Goal: Transaction & Acquisition: Purchase product/service

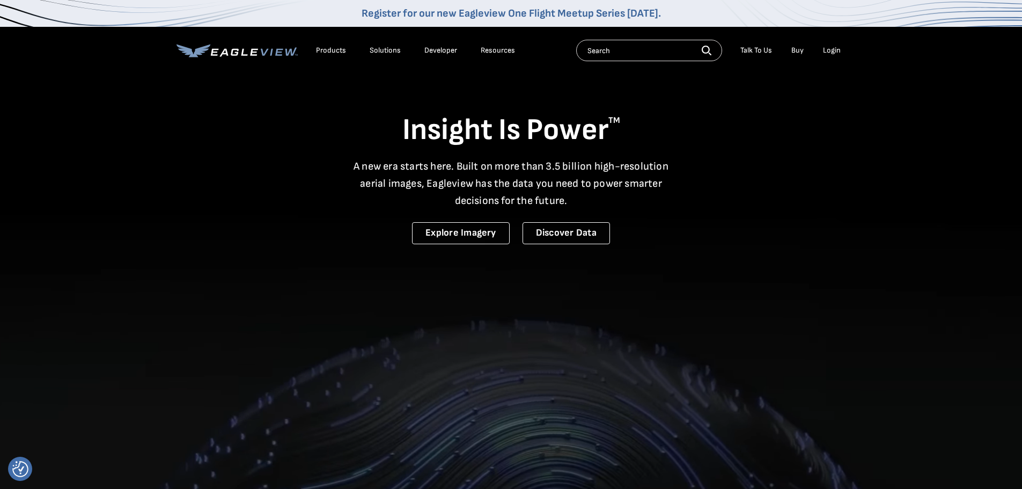
click at [830, 48] on div "Login" at bounding box center [832, 51] width 18 height 10
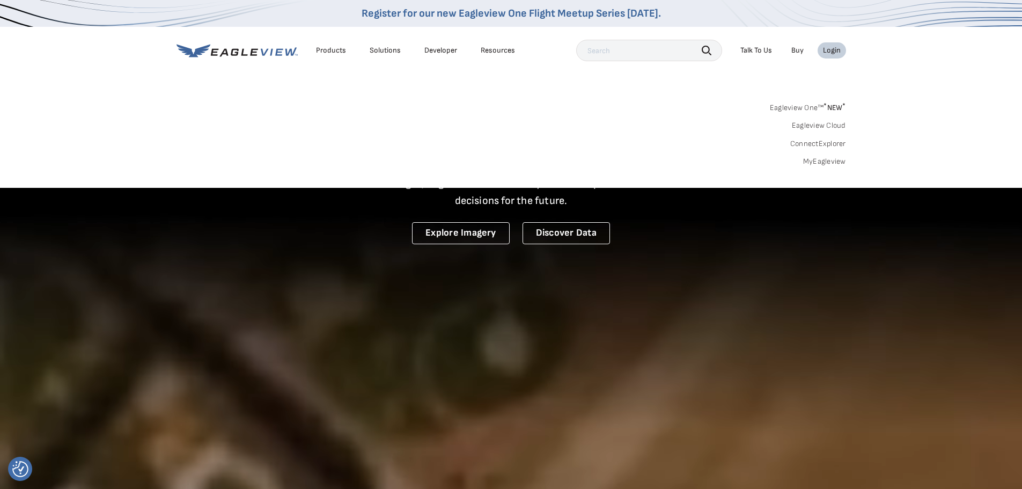
click at [816, 161] on link "MyEagleview" at bounding box center [824, 162] width 43 height 10
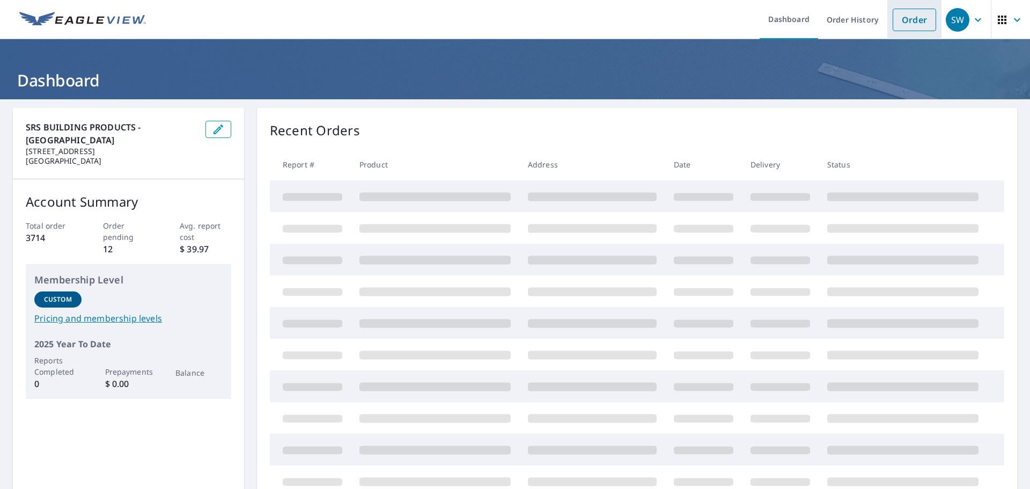
click at [907, 21] on link "Order" at bounding box center [914, 20] width 43 height 23
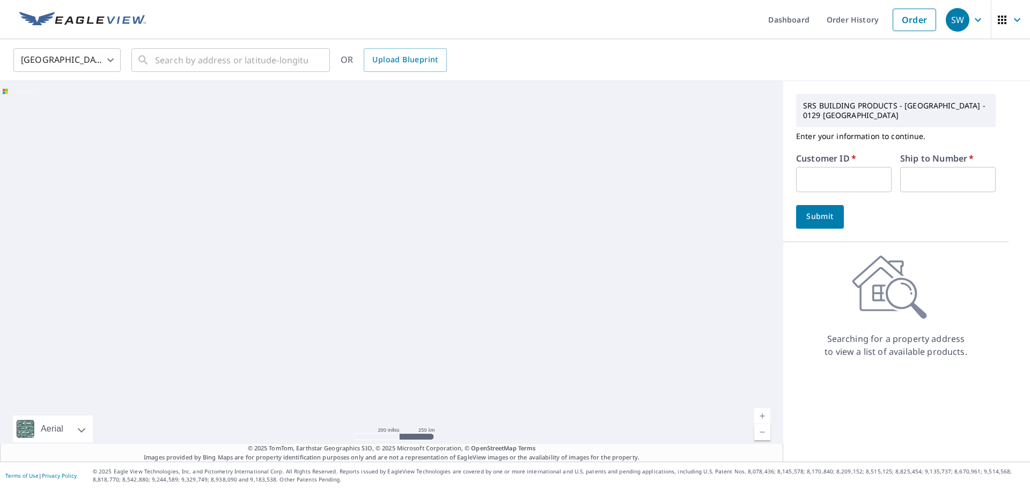
click at [837, 176] on input "text" at bounding box center [843, 179] width 95 height 25
type input "S035573"
click at [922, 183] on input "text" at bounding box center [947, 179] width 95 height 25
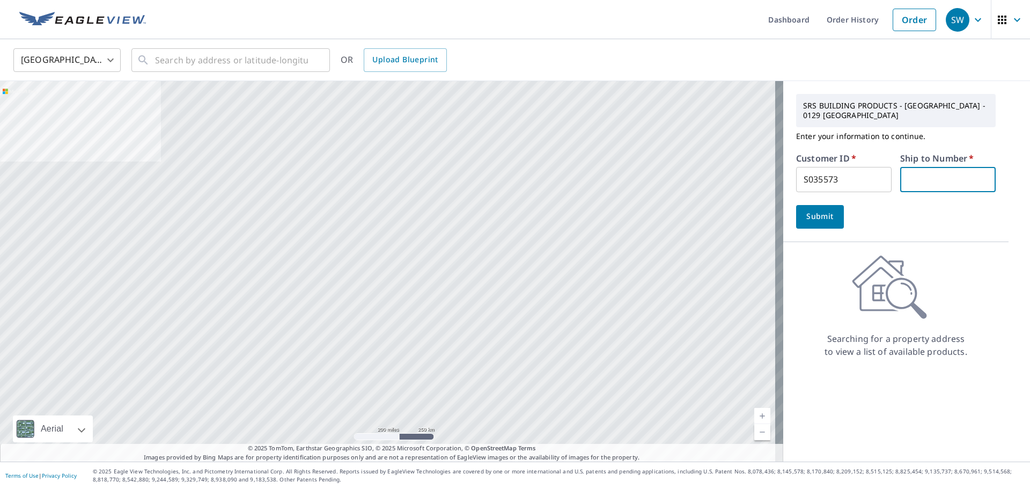
type input "1"
click at [185, 62] on input "text" at bounding box center [231, 60] width 153 height 30
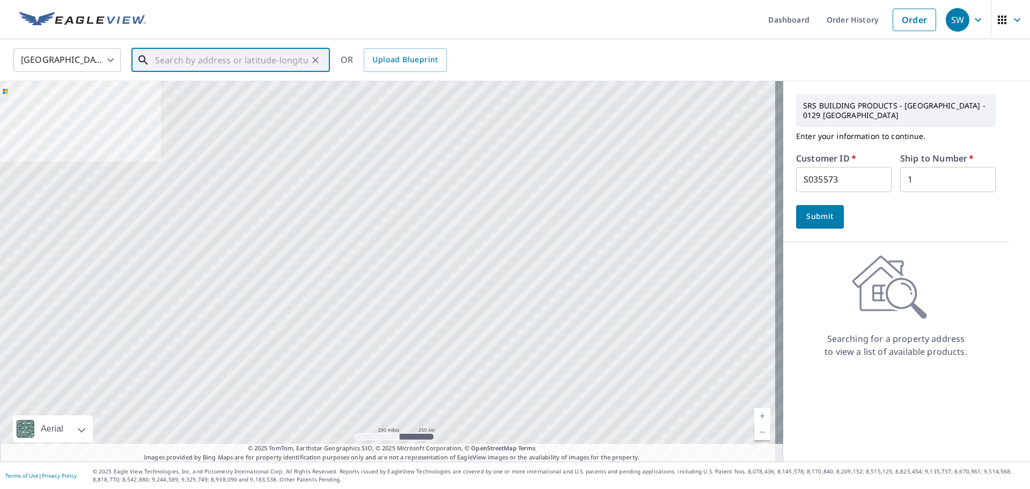
paste input "[STREET_ADDRESS]"
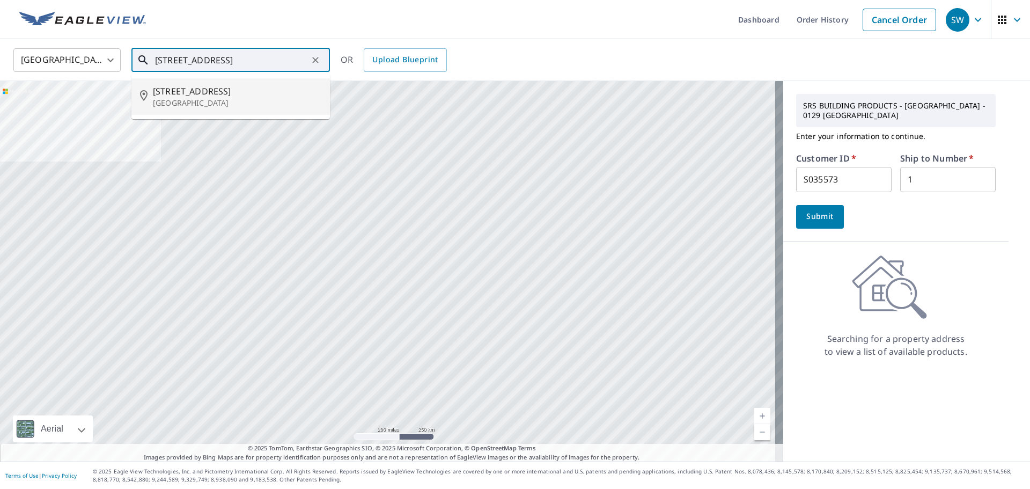
click at [218, 100] on p "[GEOGRAPHIC_DATA]" at bounding box center [237, 103] width 168 height 11
type input "[STREET_ADDRESS][PERSON_NAME]"
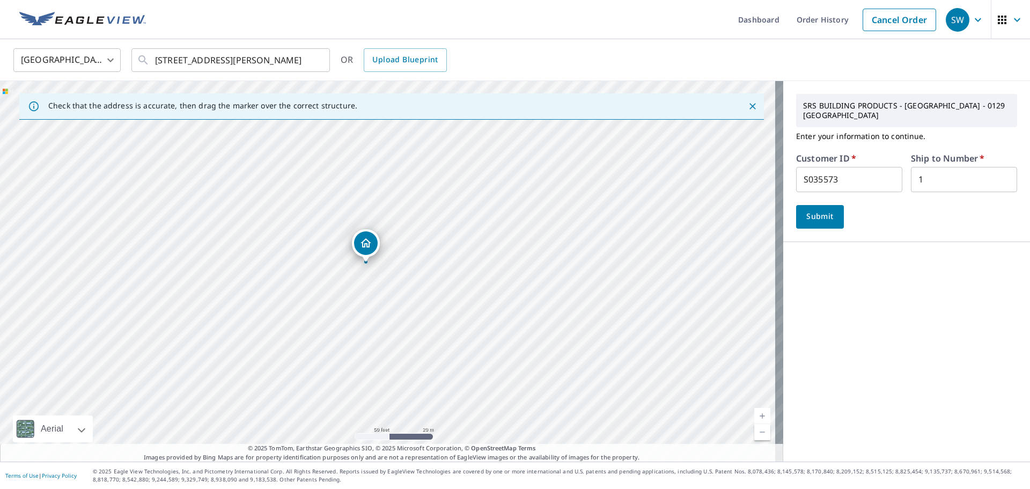
click at [805, 210] on span "Submit" at bounding box center [820, 216] width 31 height 13
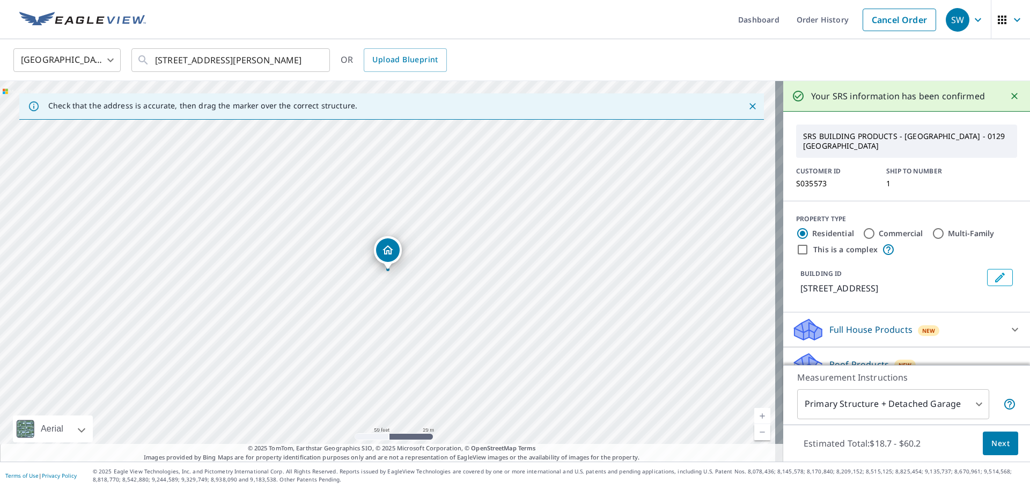
scroll to position [116, 0]
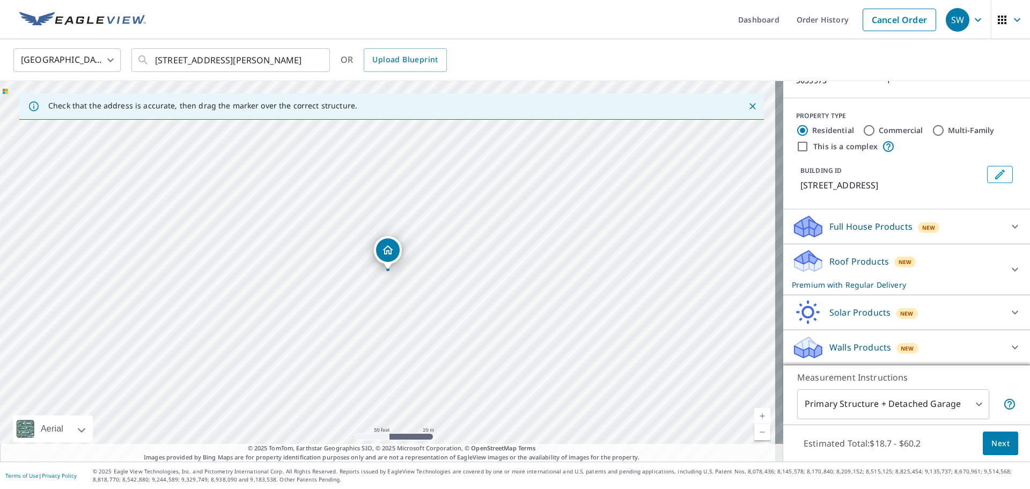
click at [845, 403] on body "SW SW Dashboard Order History Cancel Order SW [GEOGRAPHIC_DATA] US ​ [STREET_AD…" at bounding box center [515, 244] width 1030 height 489
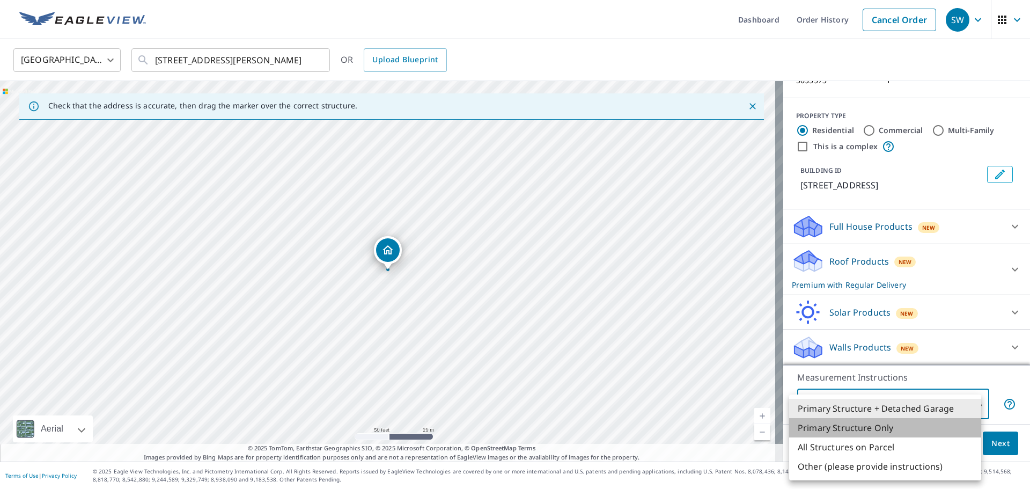
click at [845, 425] on li "Primary Structure Only" at bounding box center [885, 427] width 192 height 19
type input "2"
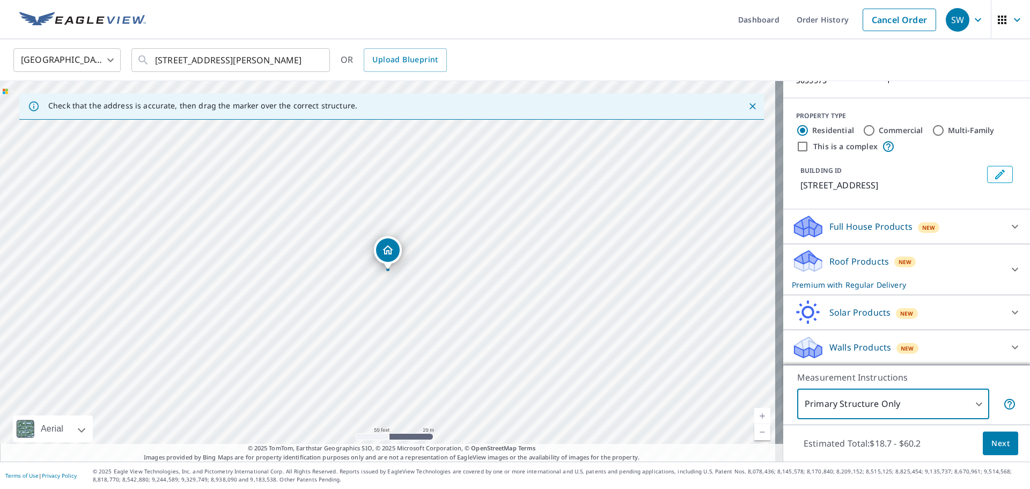
click at [991, 442] on span "Next" at bounding box center [1000, 443] width 18 height 13
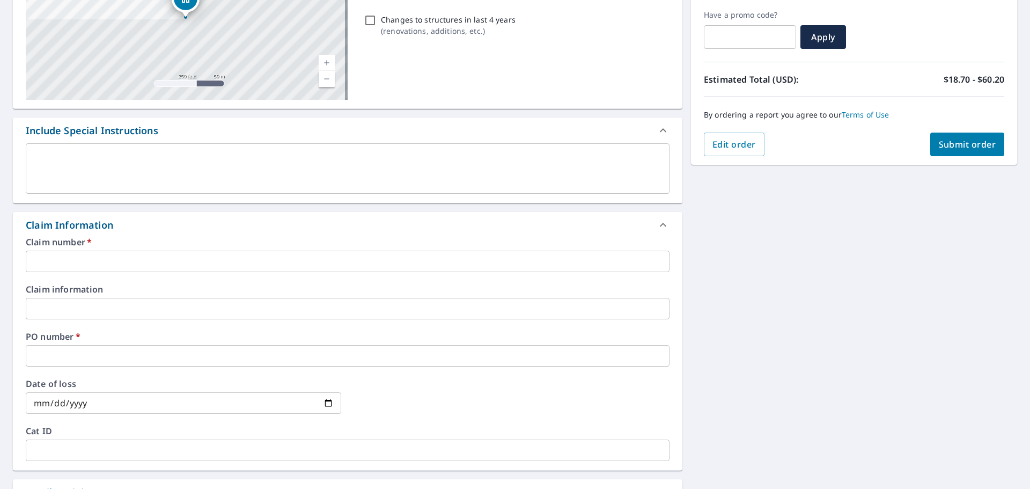
scroll to position [179, 0]
click at [35, 257] on input "text" at bounding box center [348, 259] width 644 height 21
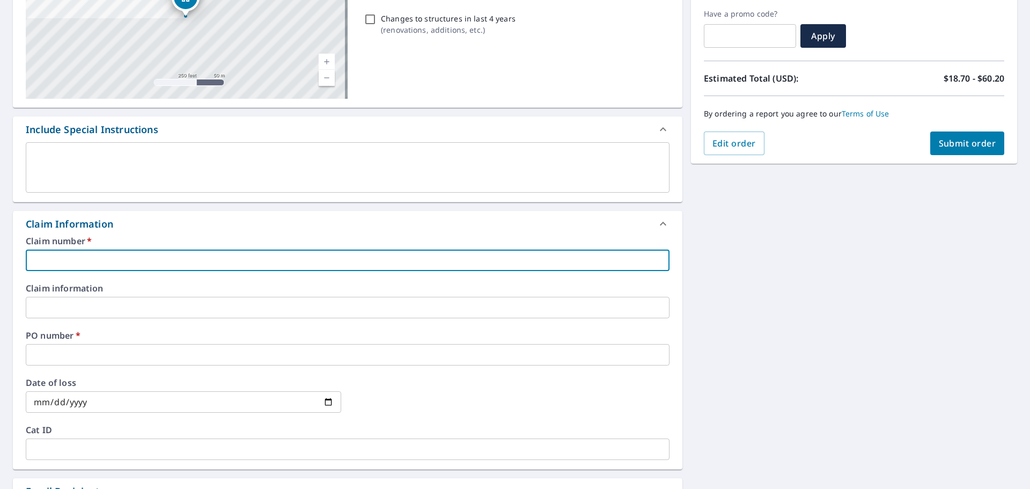
type input "S035573"
checkbox input "true"
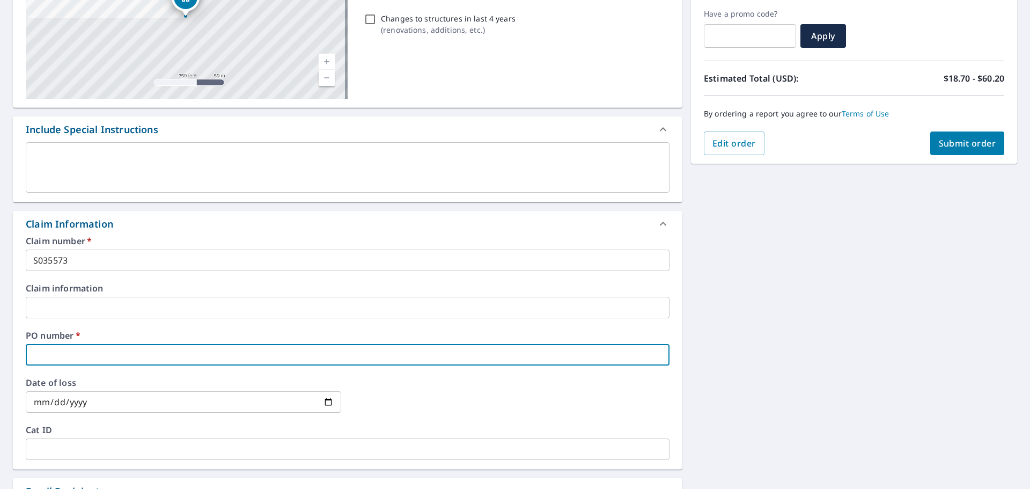
click at [71, 351] on input "text" at bounding box center [348, 354] width 644 height 21
paste input "[STREET_ADDRESS]"
type input "[STREET_ADDRESS]"
checkbox input "true"
click at [158, 357] on input "[STREET_ADDRESS]" at bounding box center [348, 354] width 644 height 21
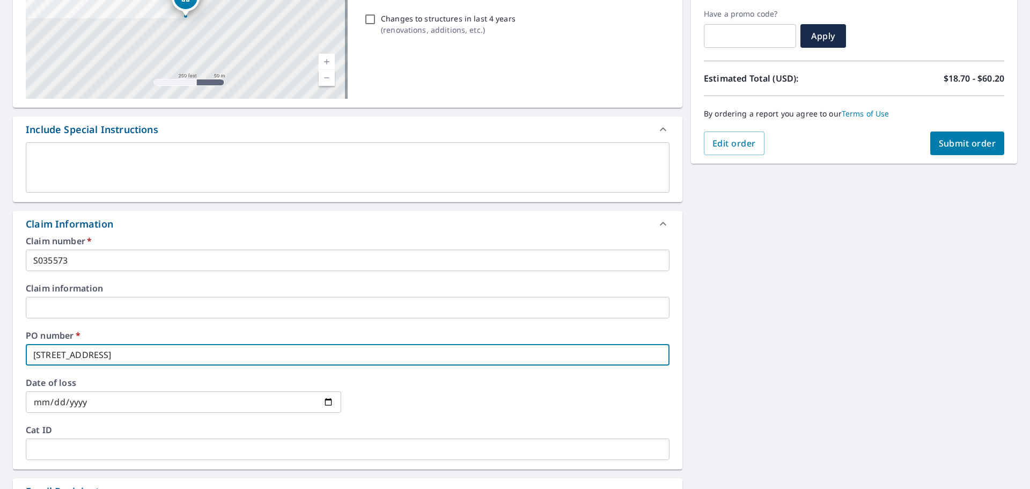
type input "[STREET_ADDRESS]"
checkbox input "true"
type input "[STREET_ADDRESS]"
checkbox input "true"
type input "[STREET_ADDRESS]"
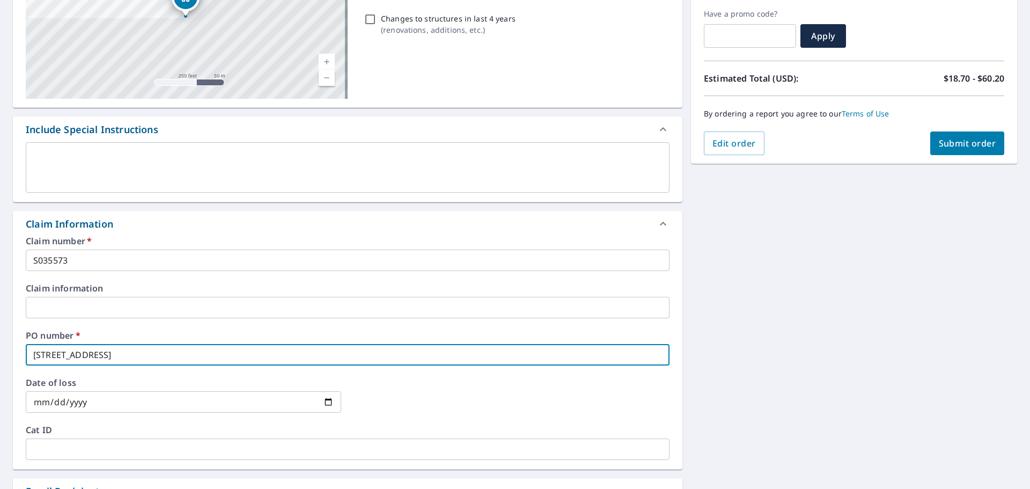
checkbox input "true"
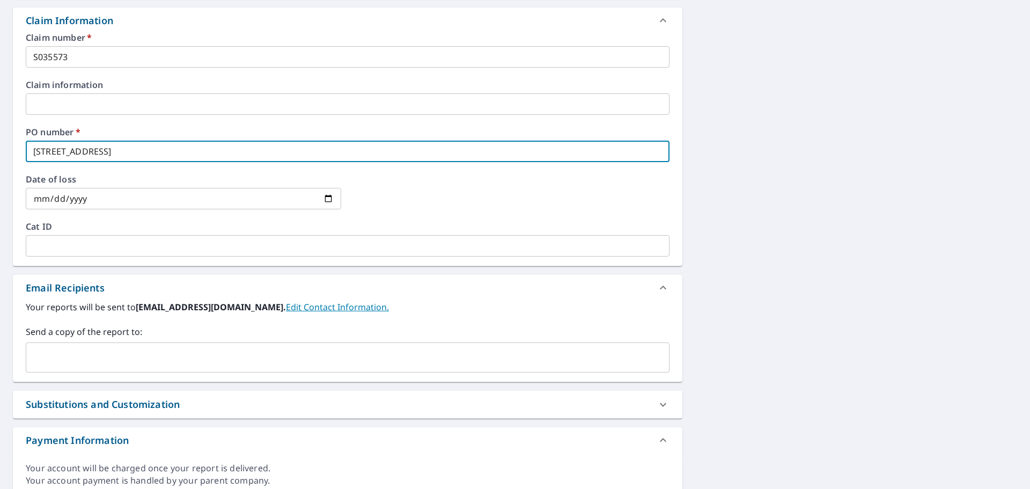
scroll to position [393, 0]
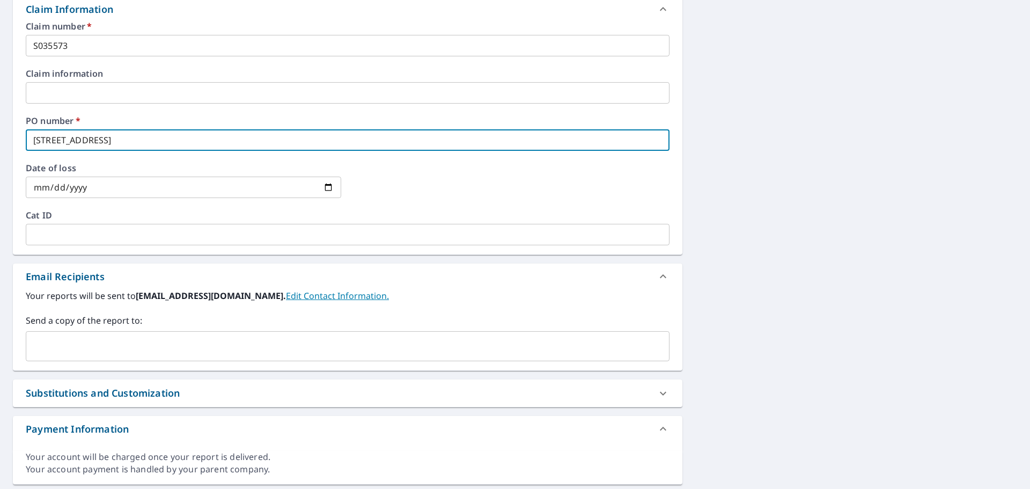
type input "[STREET_ADDRESS]"
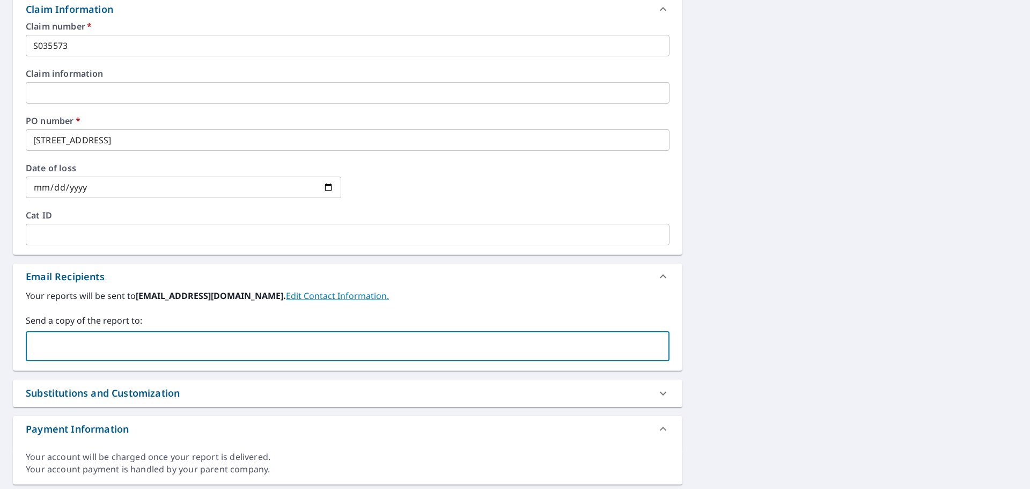
click at [89, 349] on input "text" at bounding box center [340, 346] width 618 height 20
paste input "[PERSON_NAME][EMAIL_ADDRESS][DOMAIN_NAME]"
type input "[PERSON_NAME][EMAIL_ADDRESS][DOMAIN_NAME]"
checkbox input "true"
paste input "[PERSON_NAME][EMAIL_ADDRESS][DOMAIN_NAME]"
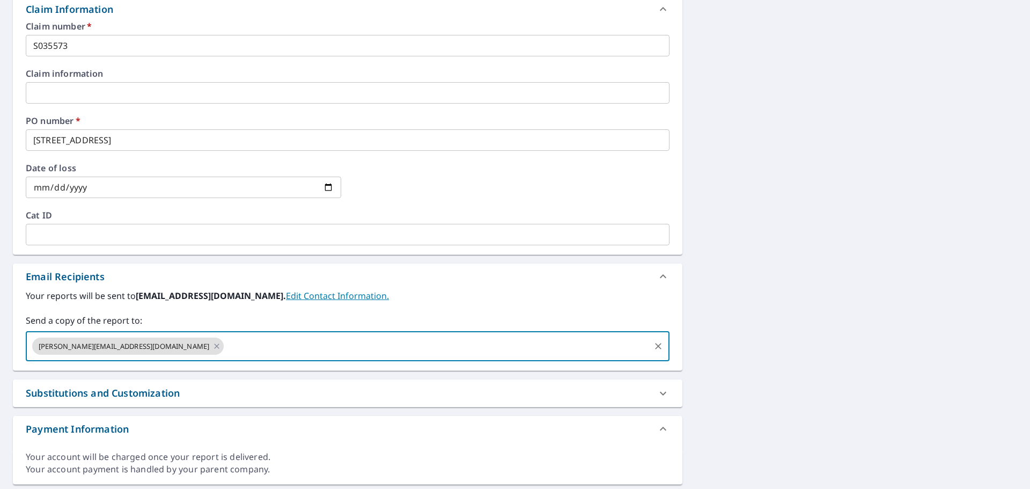
type input "[PERSON_NAME][EMAIL_ADDRESS][DOMAIN_NAME]"
checkbox input "true"
paste input "[PERSON_NAME][EMAIL_ADDRESS][DOMAIN_NAME]"
type input "[PERSON_NAME][EMAIL_ADDRESS][DOMAIN_NAME]"
checkbox input "true"
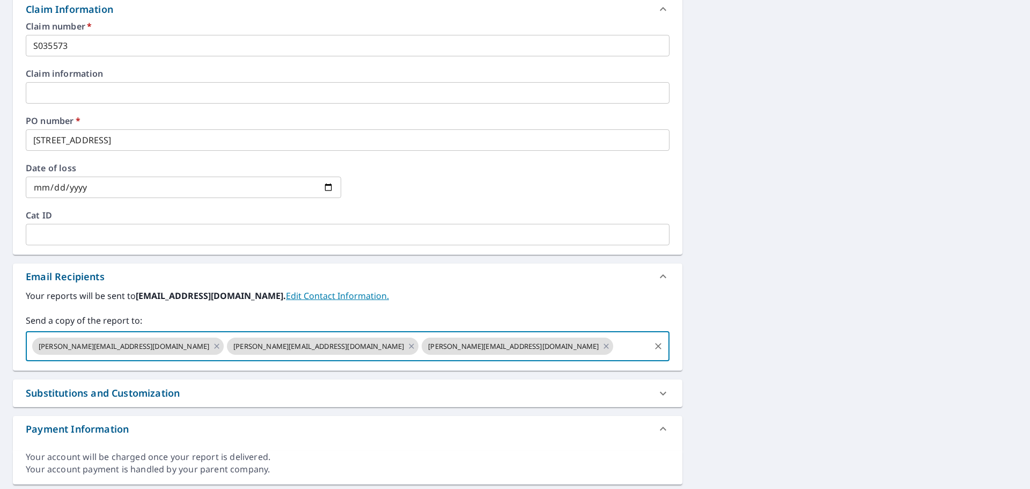
paste input "[PERSON_NAME][EMAIL_ADDRESS][DOMAIN_NAME]"
type input "[PERSON_NAME][EMAIL_ADDRESS][DOMAIN_NAME]"
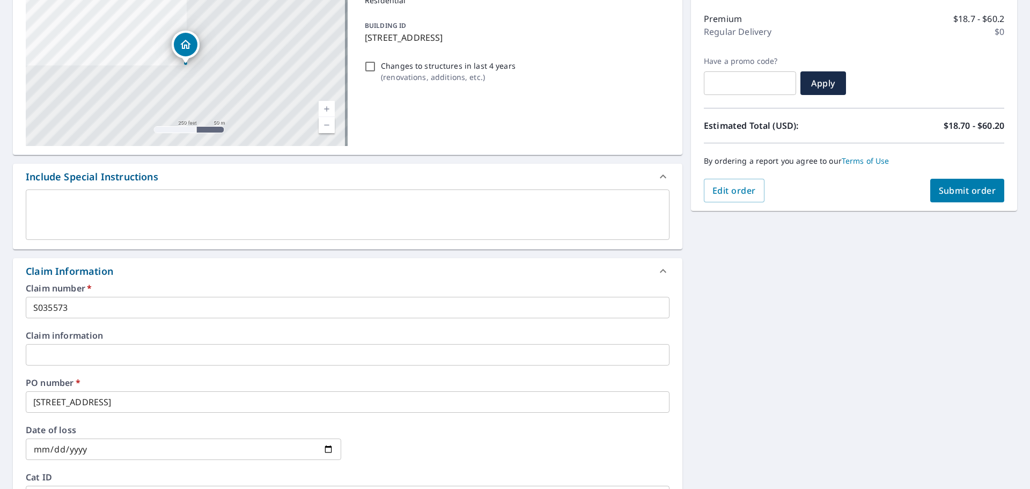
scroll to position [90, 0]
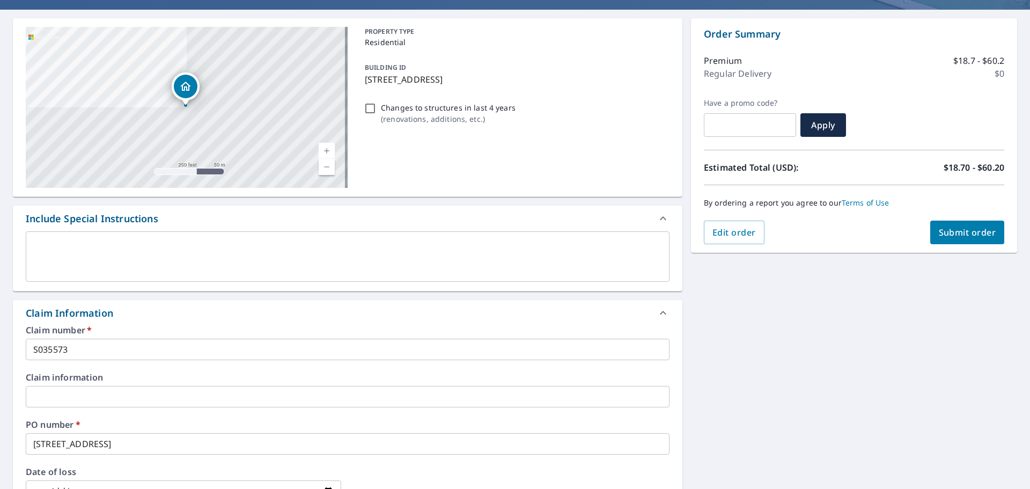
click at [961, 230] on span "Submit order" at bounding box center [967, 232] width 57 height 12
checkbox input "true"
